Goal: Task Accomplishment & Management: Manage account settings

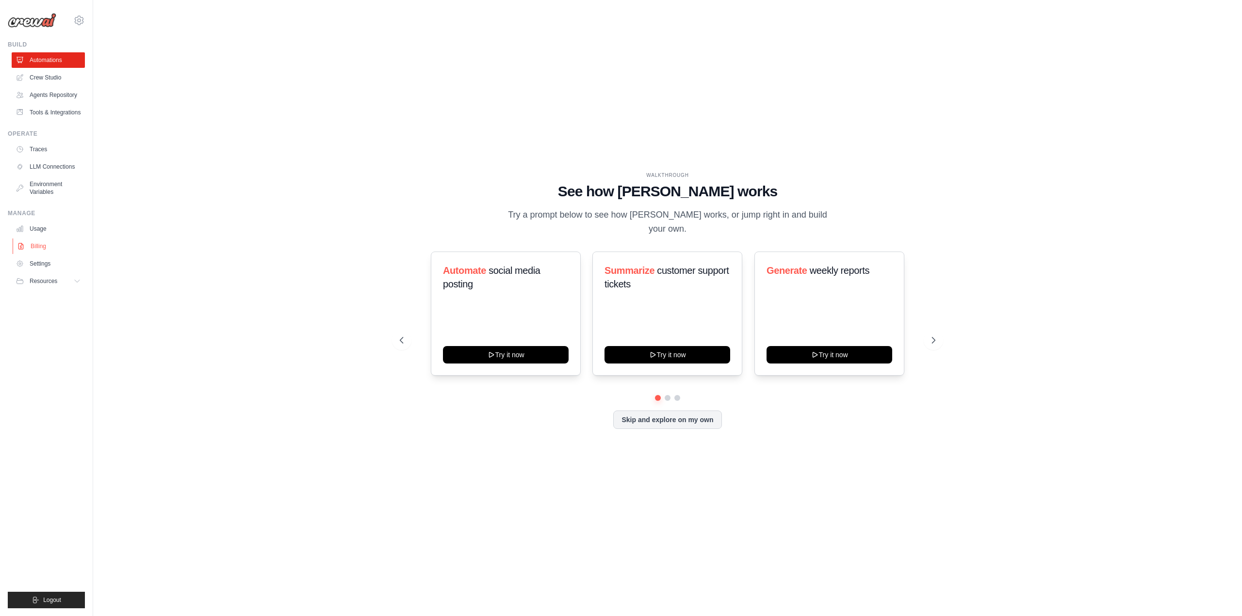
click at [50, 248] on link "Billing" at bounding box center [49, 247] width 73 height 16
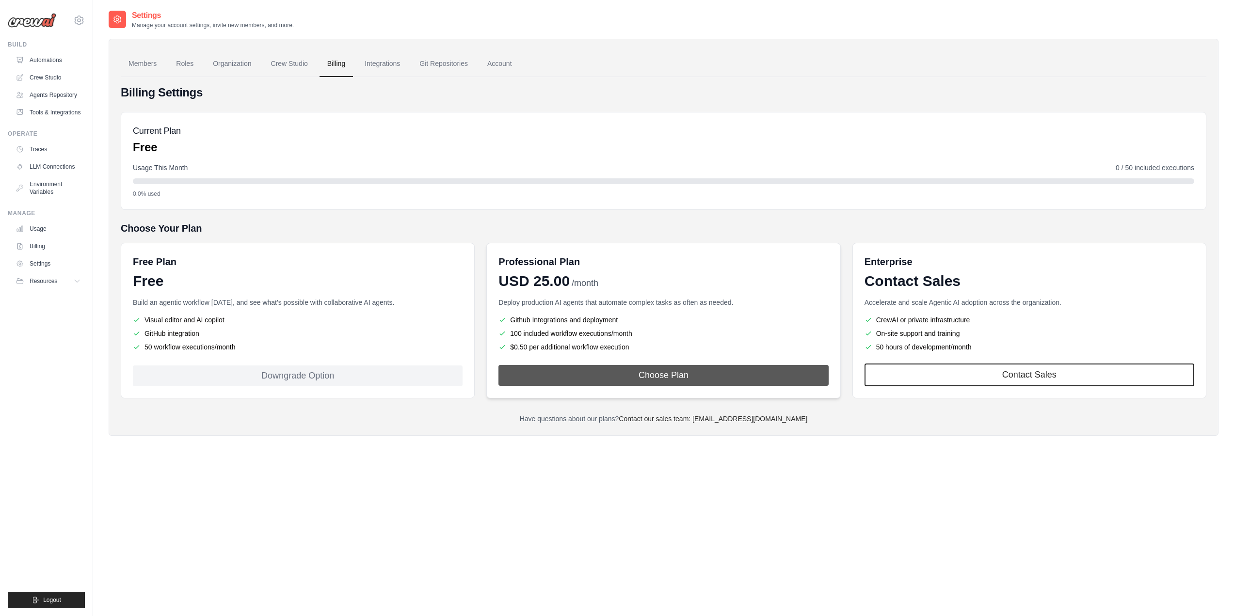
click at [732, 383] on button "Choose Plan" at bounding box center [664, 375] width 330 height 21
